Goal: Transaction & Acquisition: Purchase product/service

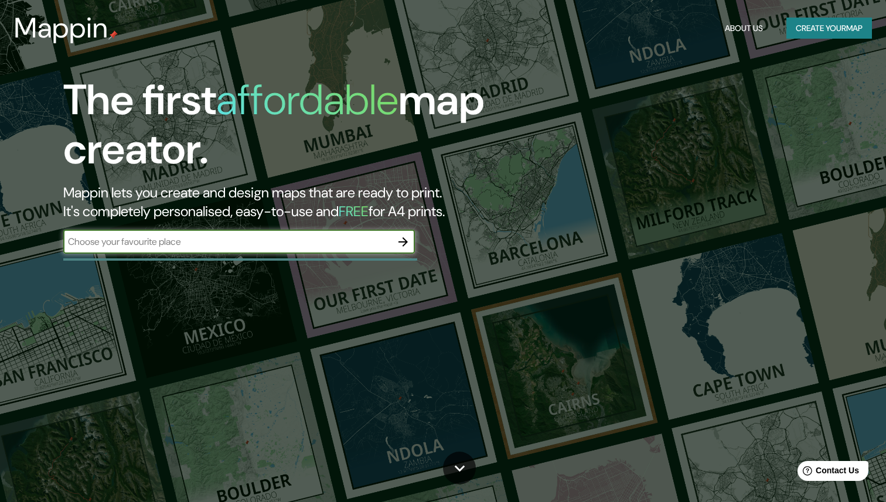
click at [318, 247] on input "text" at bounding box center [227, 241] width 328 height 13
type input "altadena"
click at [401, 245] on icon "button" at bounding box center [403, 242] width 14 height 14
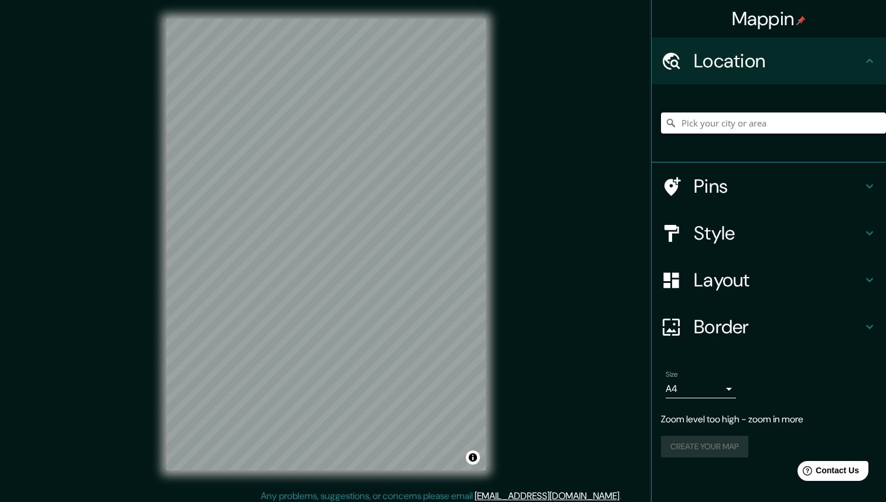
click at [708, 128] on input "Pick your city or area" at bounding box center [773, 122] width 225 height 21
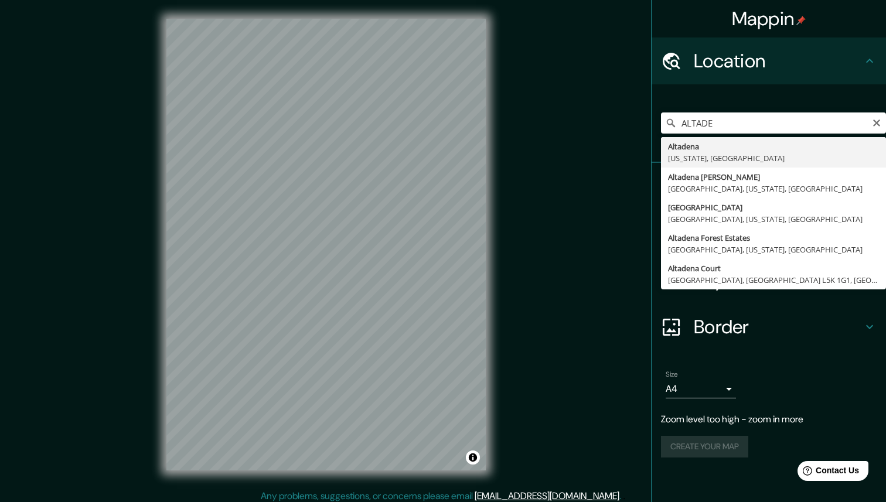
type input "[GEOGRAPHIC_DATA], [US_STATE], [GEOGRAPHIC_DATA]"
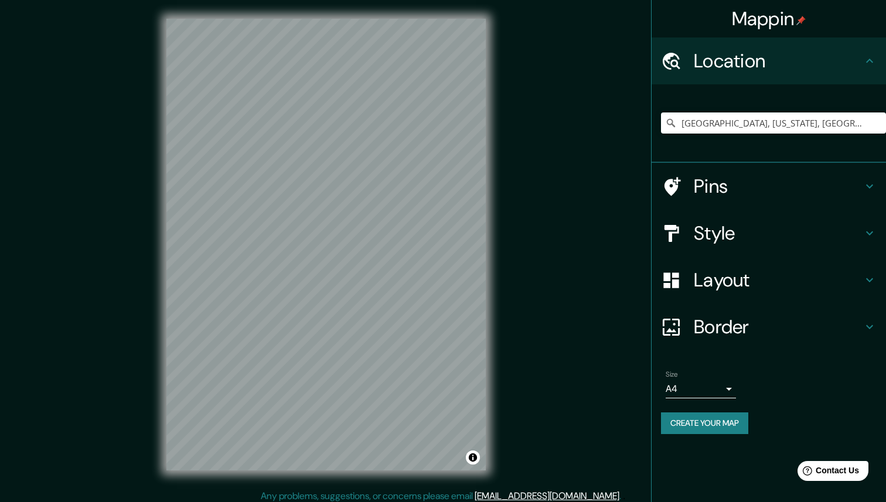
click at [710, 423] on button "Create your map" at bounding box center [704, 423] width 87 height 22
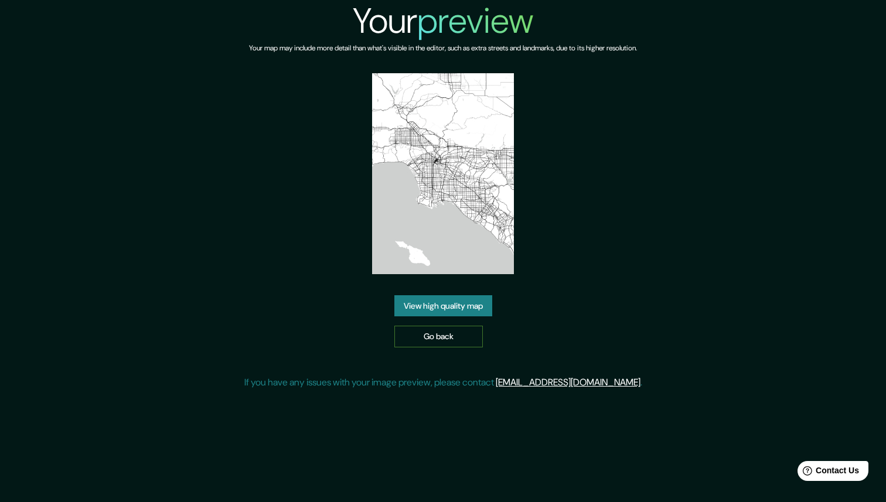
click at [442, 332] on link "Go back" at bounding box center [438, 337] width 88 height 22
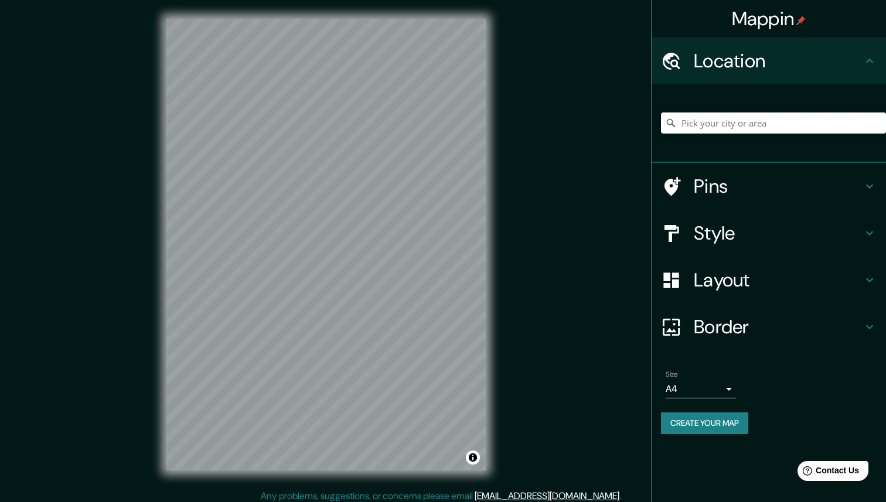
click at [722, 125] on input "Pick your city or area" at bounding box center [773, 122] width 225 height 21
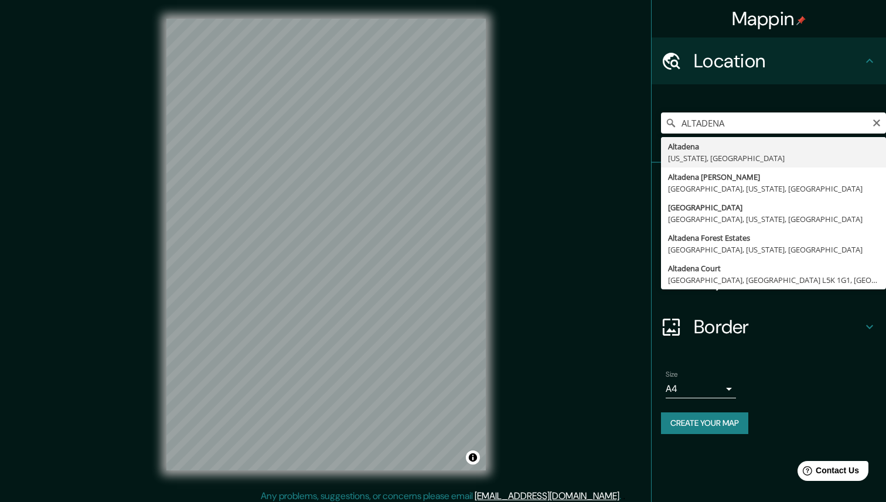
type input "[GEOGRAPHIC_DATA], [US_STATE], [GEOGRAPHIC_DATA]"
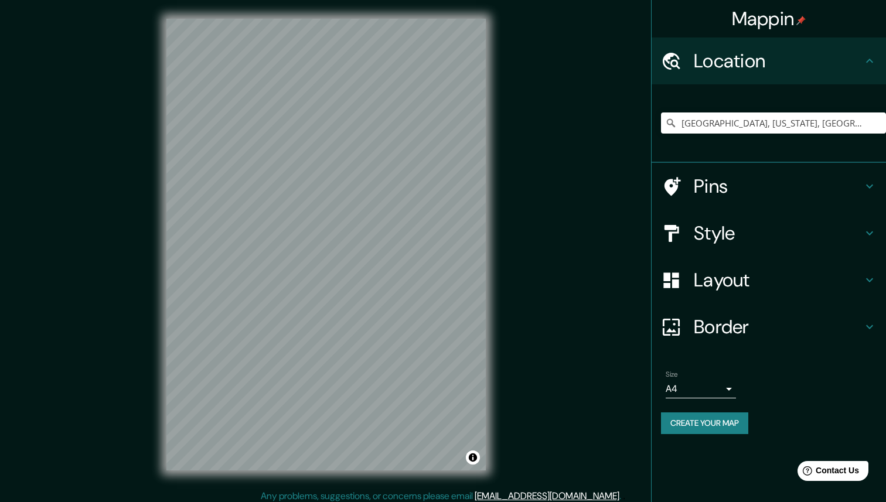
click at [739, 247] on div "Style" at bounding box center [769, 233] width 234 height 47
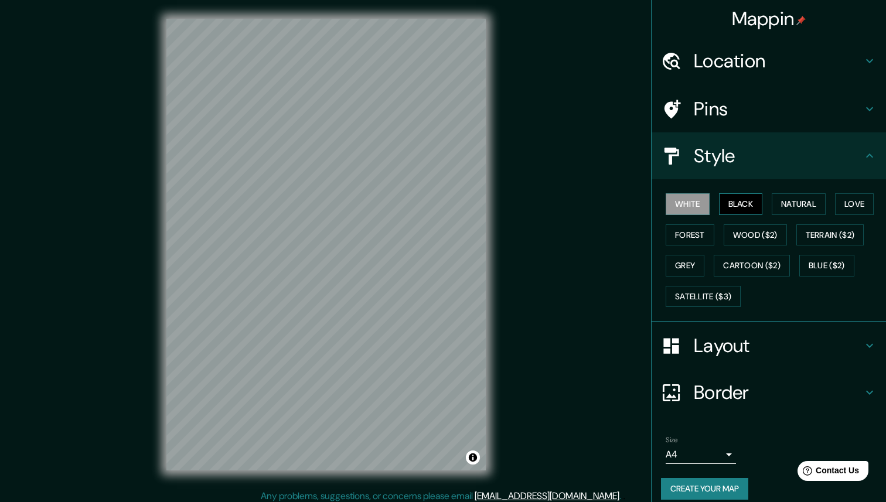
click at [743, 204] on button "Black" at bounding box center [741, 204] width 44 height 22
click at [815, 202] on button "Natural" at bounding box center [799, 204] width 54 height 22
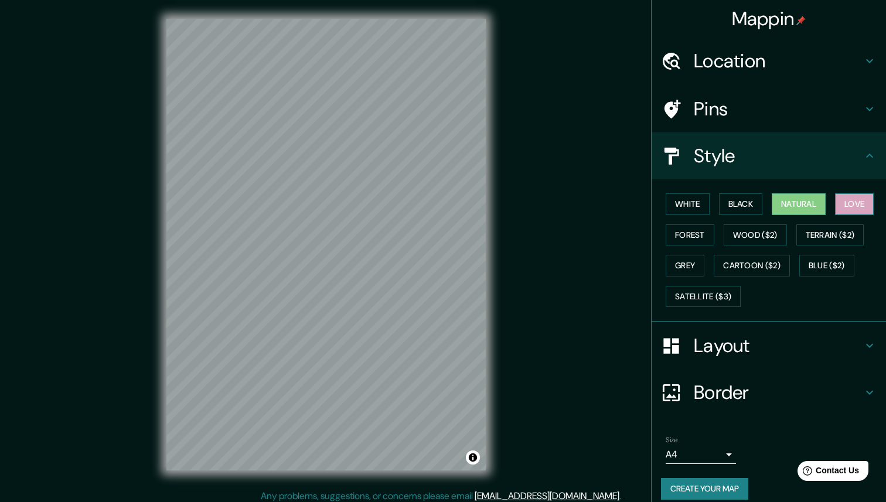
click at [860, 203] on button "Love" at bounding box center [854, 204] width 39 height 22
click at [689, 232] on button "Forest" at bounding box center [690, 235] width 49 height 22
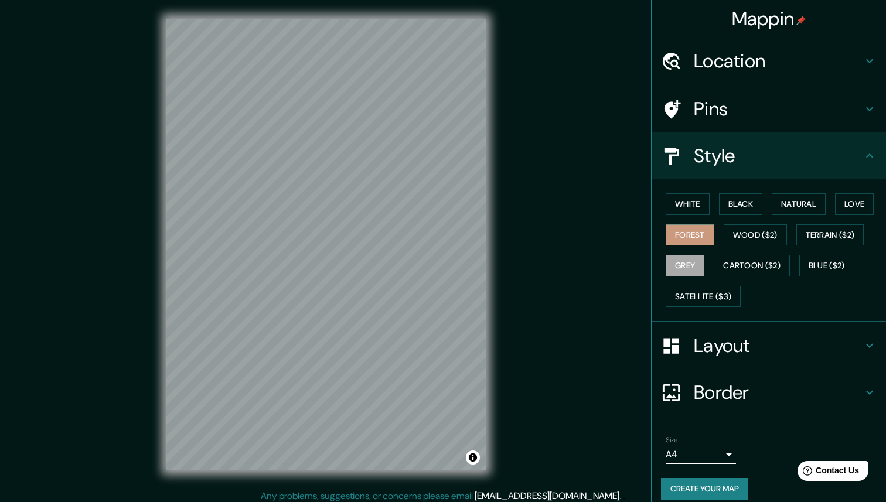
click at [685, 258] on button "Grey" at bounding box center [685, 266] width 39 height 22
click at [753, 236] on button "Wood ($2)" at bounding box center [755, 235] width 63 height 22
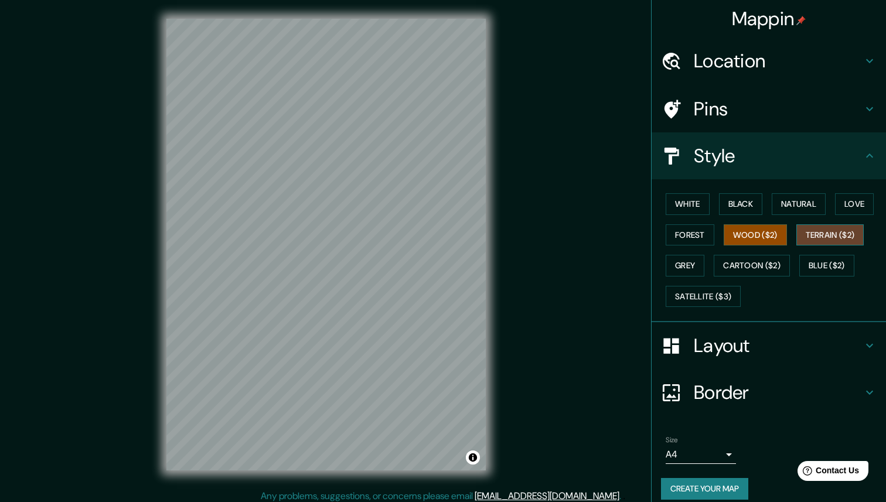
click at [834, 232] on button "Terrain ($2)" at bounding box center [830, 235] width 68 height 22
click at [820, 260] on button "Blue ($2)" at bounding box center [826, 266] width 55 height 22
click at [838, 235] on button "Terrain ($2)" at bounding box center [830, 235] width 68 height 22
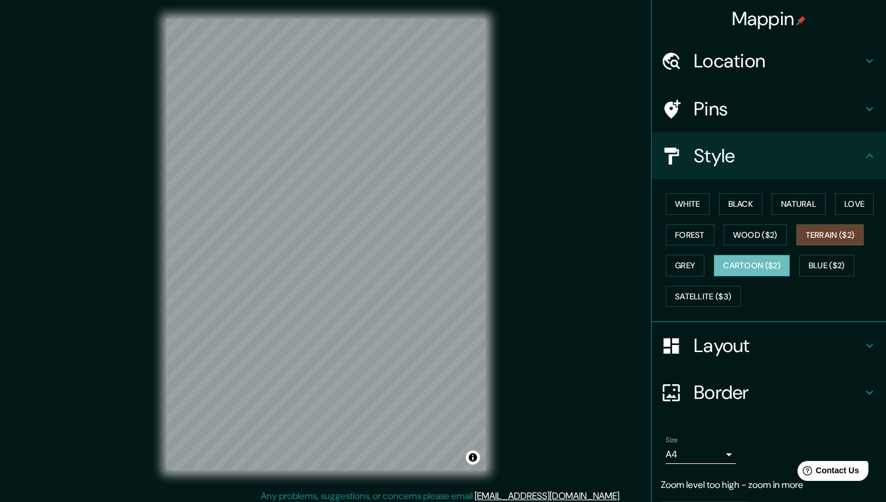
click at [748, 270] on button "Cartoon ($2)" at bounding box center [752, 266] width 76 height 22
click at [691, 261] on button "Grey" at bounding box center [685, 266] width 39 height 22
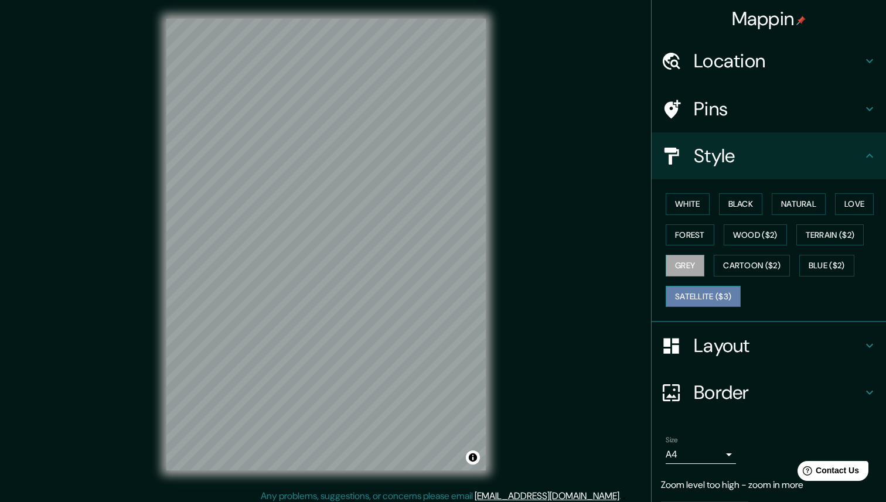
click at [708, 288] on button "Satellite ($3)" at bounding box center [703, 297] width 75 height 22
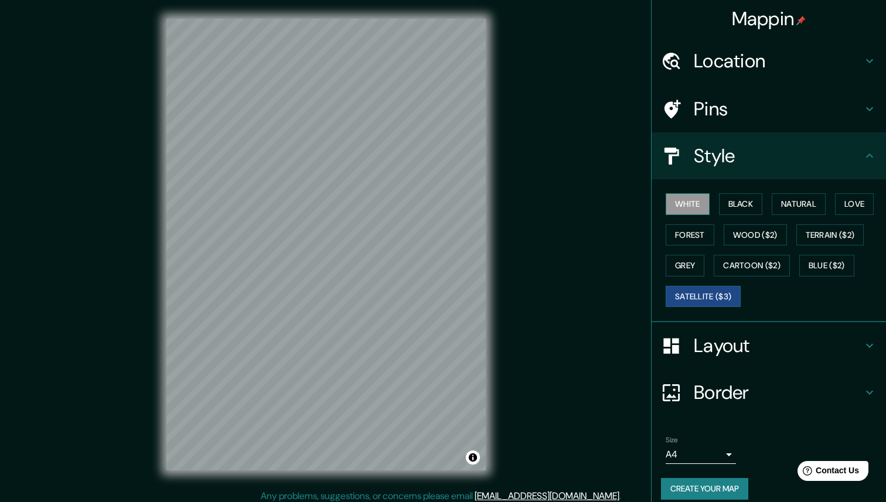
click at [694, 207] on button "White" at bounding box center [688, 204] width 44 height 22
click at [716, 485] on button "Create your map" at bounding box center [704, 489] width 87 height 22
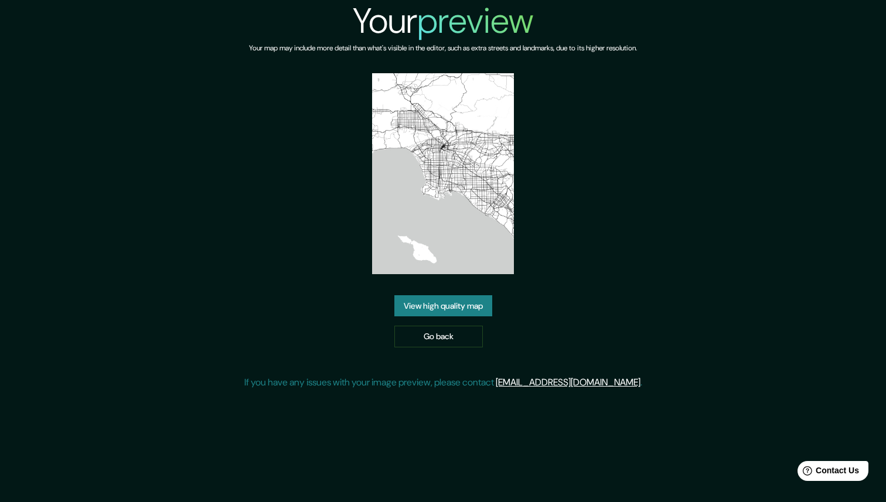
click at [450, 305] on link "View high quality map" at bounding box center [443, 306] width 98 height 22
